Goal: Task Accomplishment & Management: Use online tool/utility

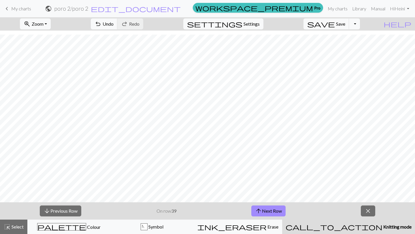
scroll to position [4, 0]
click at [70, 211] on button "arrow_downward Previous Row" at bounding box center [61, 211] width 42 height 11
click at [278, 210] on button "arrow_upward Next Row" at bounding box center [269, 211] width 34 height 11
click at [67, 213] on button "arrow_downward Previous Row" at bounding box center [61, 211] width 42 height 11
click at [66, 213] on button "arrow_downward Previous Row" at bounding box center [61, 211] width 42 height 11
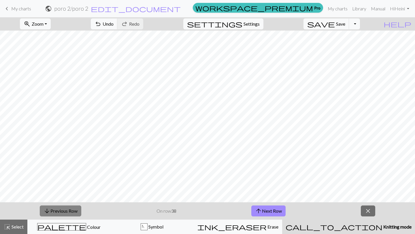
click at [53, 208] on button "arrow_downward Previous Row" at bounding box center [61, 211] width 42 height 11
click at [64, 206] on button "arrow_downward Previous Row" at bounding box center [61, 211] width 42 height 11
click at [44, 210] on span "arrow_downward" at bounding box center [47, 211] width 7 height 8
click at [56, 210] on button "arrow_downward Previous Row" at bounding box center [61, 211] width 42 height 11
click at [58, 207] on button "arrow_downward Previous Row" at bounding box center [61, 211] width 42 height 11
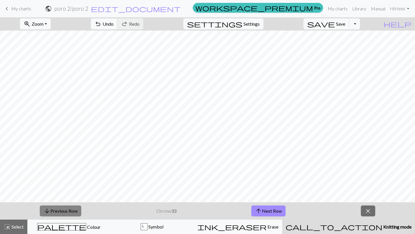
click at [77, 211] on button "arrow_downward Previous Row" at bounding box center [61, 211] width 42 height 11
click at [72, 208] on button "arrow_downward Previous Row" at bounding box center [61, 211] width 42 height 11
click at [49, 207] on span "arrow_downward" at bounding box center [47, 211] width 7 height 8
click at [53, 209] on button "arrow_downward Previous Row" at bounding box center [61, 211] width 42 height 11
click at [74, 216] on button "arrow_downward Previous Row" at bounding box center [61, 211] width 42 height 11
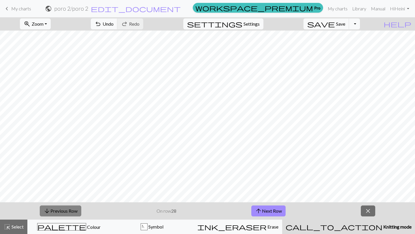
click at [70, 214] on button "arrow_downward Previous Row" at bounding box center [61, 211] width 42 height 11
click at [72, 214] on button "arrow_downward Previous Row" at bounding box center [61, 211] width 42 height 11
click at [59, 214] on button "arrow_downward Previous Row" at bounding box center [61, 211] width 42 height 11
click at [68, 206] on button "arrow_downward Previous Row" at bounding box center [61, 211] width 42 height 11
click at [55, 209] on button "arrow_downward Previous Row" at bounding box center [61, 211] width 42 height 11
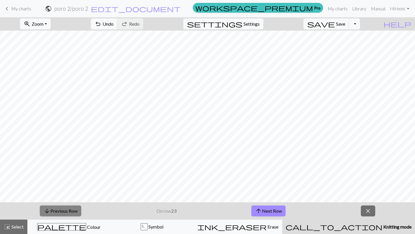
click at [71, 209] on button "arrow_downward Previous Row" at bounding box center [61, 211] width 42 height 11
click at [74, 210] on button "arrow_downward Previous Row" at bounding box center [61, 211] width 42 height 11
click at [66, 211] on button "arrow_downward Previous Row" at bounding box center [61, 211] width 42 height 11
click at [74, 215] on button "arrow_downward Previous Row" at bounding box center [61, 211] width 42 height 11
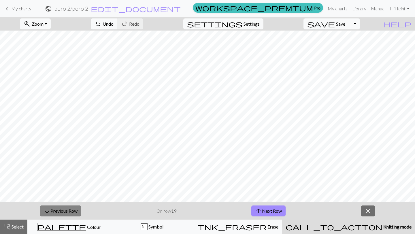
click at [70, 208] on button "arrow_downward Previous Row" at bounding box center [61, 211] width 42 height 11
click at [76, 214] on button "arrow_downward Previous Row" at bounding box center [61, 211] width 42 height 11
click at [54, 209] on button "arrow_downward Previous Row" at bounding box center [61, 211] width 42 height 11
click at [75, 210] on button "arrow_downward Previous Row" at bounding box center [61, 211] width 42 height 11
